Goal: Task Accomplishment & Management: Complete application form

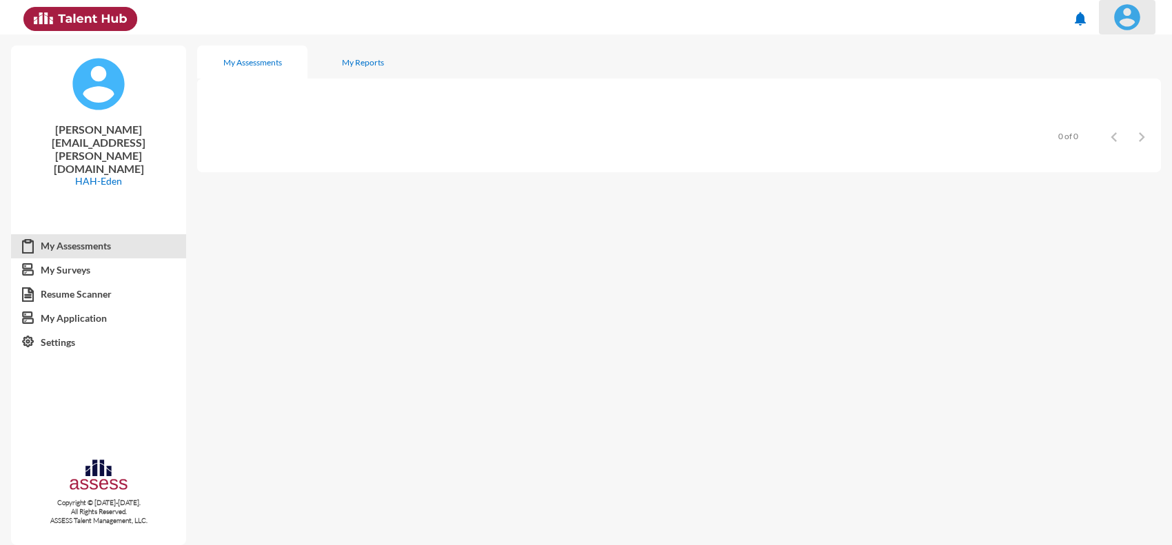
click at [1118, 17] on img at bounding box center [1128, 17] width 28 height 28
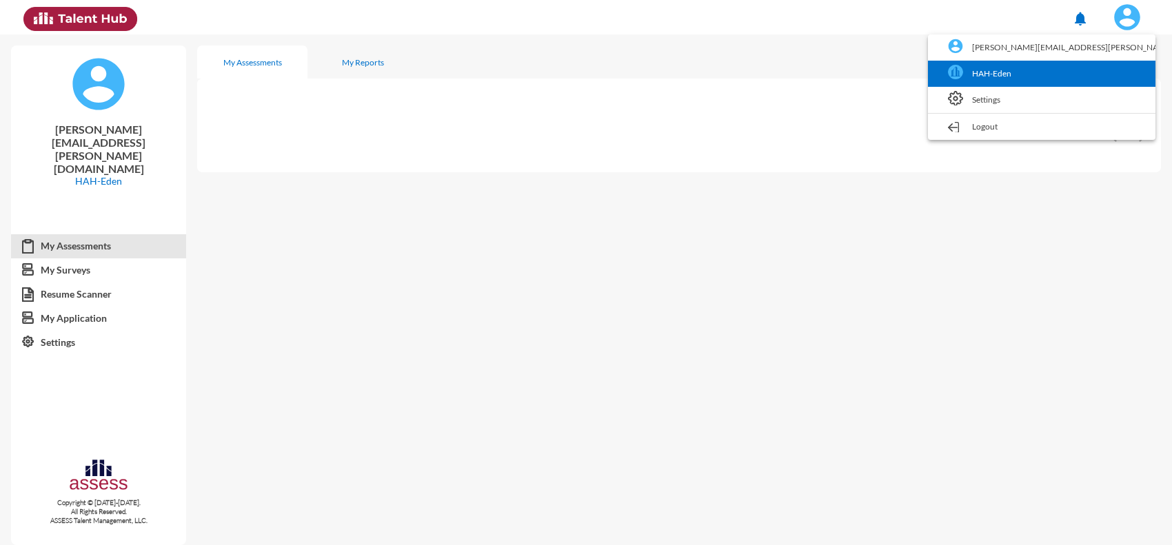
click at [1100, 83] on link "HAH-Eden" at bounding box center [1042, 74] width 214 height 26
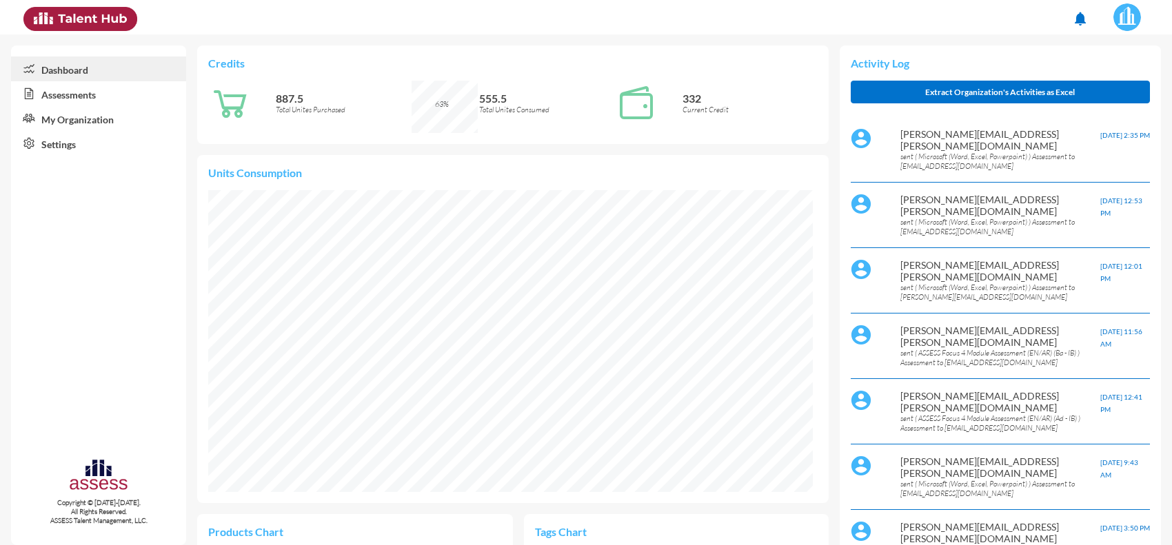
scroll to position [140, 281]
click at [70, 98] on link "Assessments" at bounding box center [98, 93] width 175 height 25
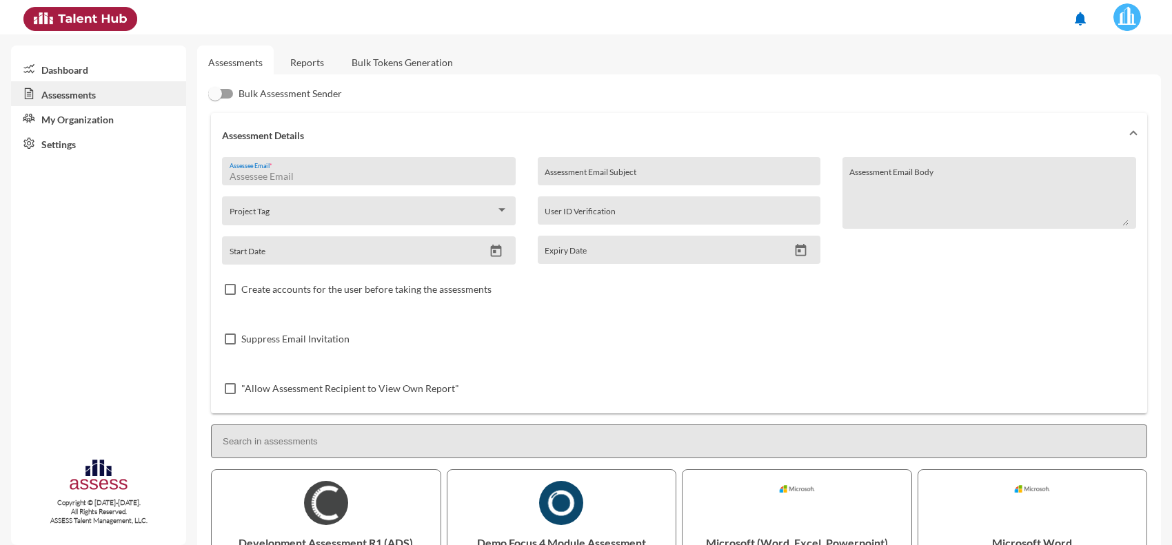
click at [304, 177] on input "Assessee Email *" at bounding box center [369, 176] width 279 height 11
type input "س"
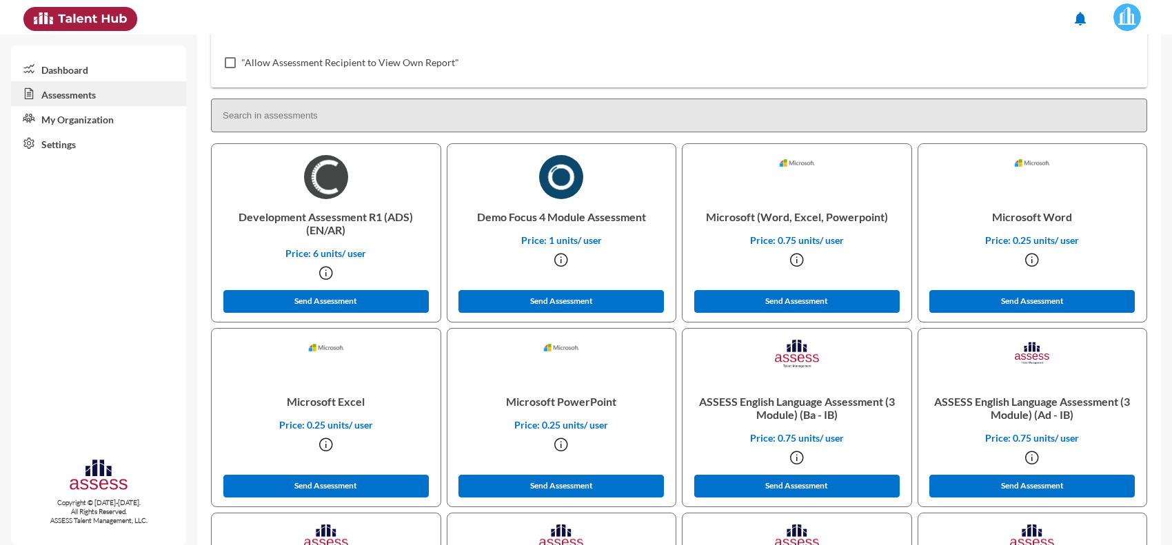
scroll to position [345, 0]
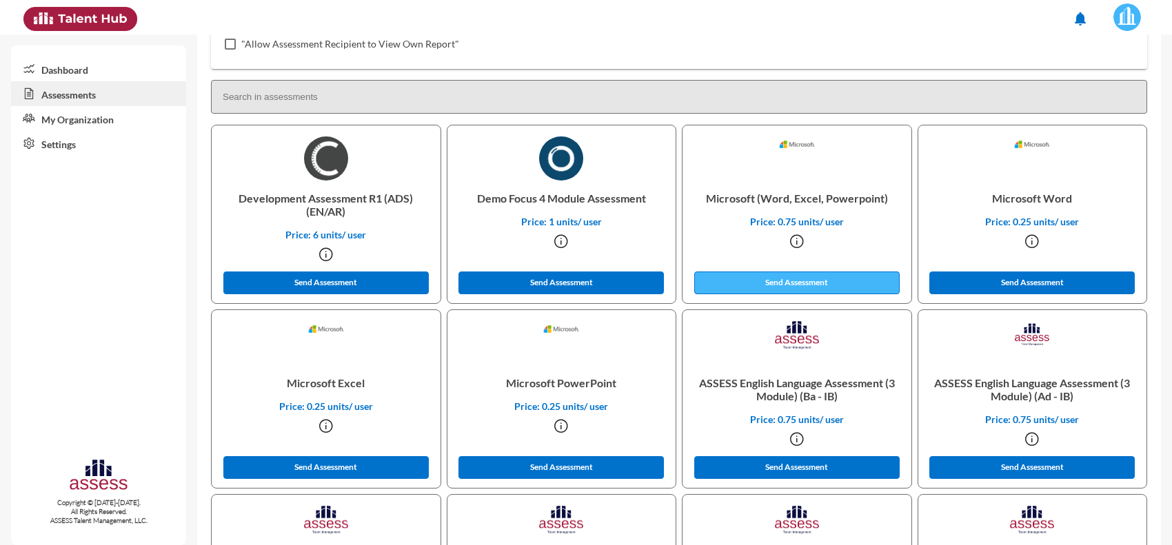
type input "[EMAIL_ADDRESS][DOMAIN_NAME]"
click at [818, 272] on button "Send Assessment" at bounding box center [796, 283] width 205 height 23
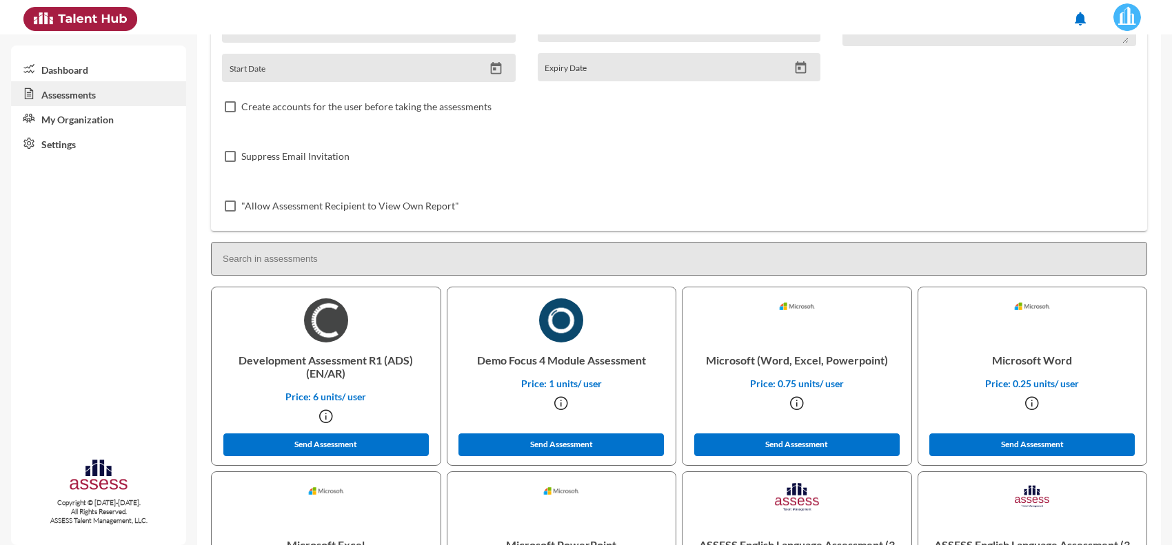
scroll to position [0, 0]
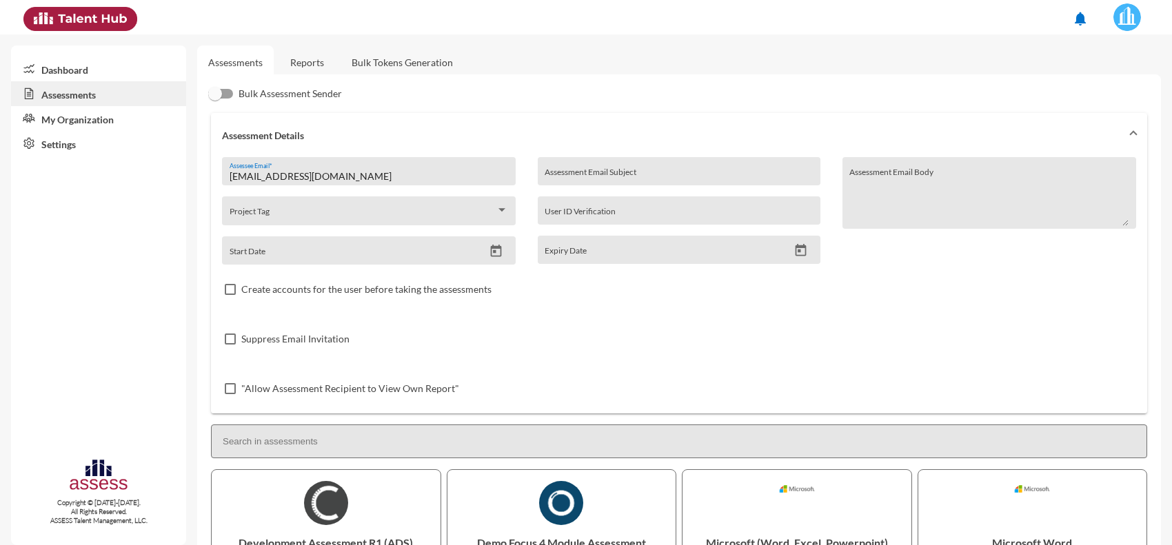
click at [325, 59] on link "Reports" at bounding box center [307, 63] width 56 height 34
